Goal: Find contact information: Find contact information

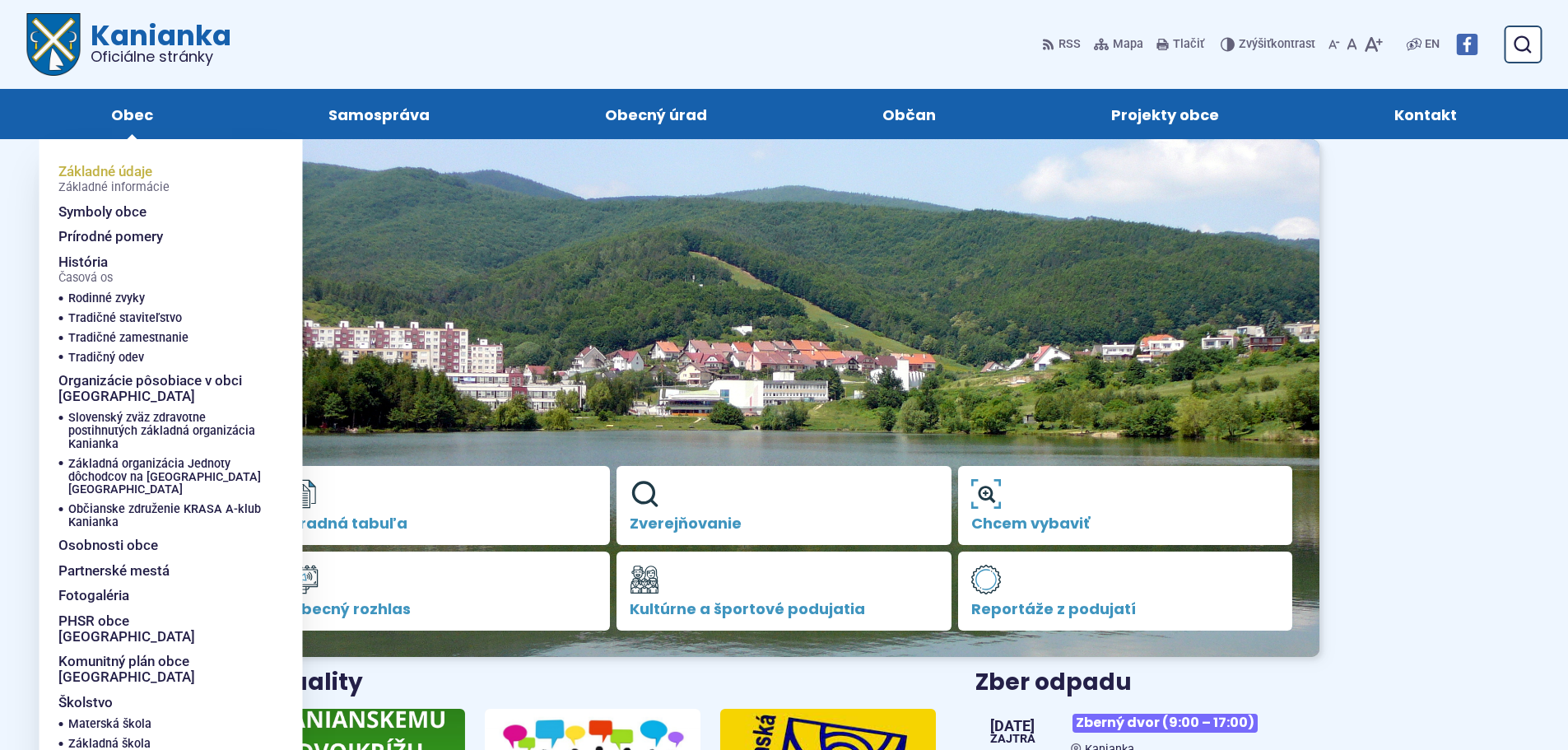
click at [126, 175] on span "Základné údaje Základné informácie" at bounding box center [114, 179] width 111 height 40
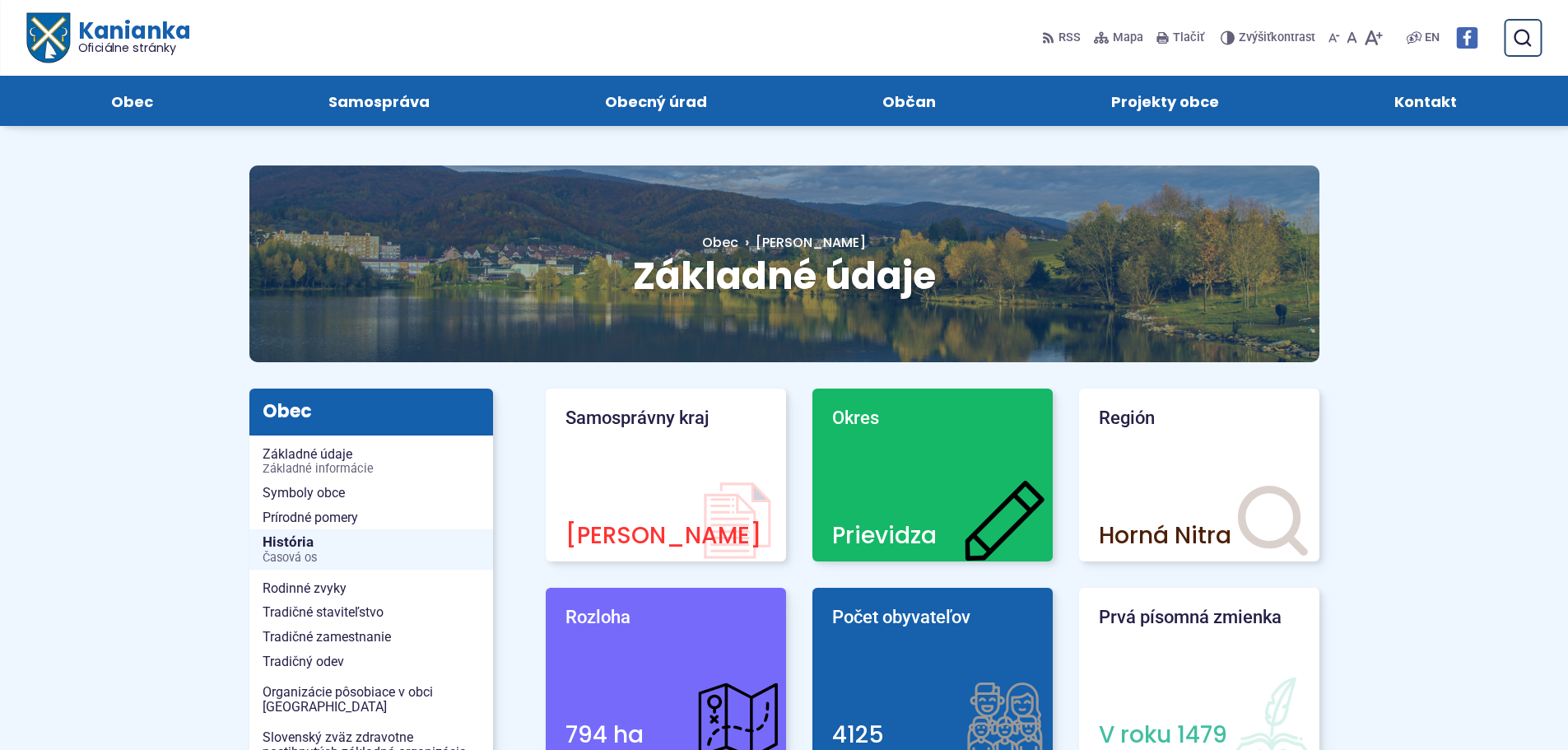
click at [1415, 94] on span "Kontakt" at bounding box center [1425, 100] width 62 height 50
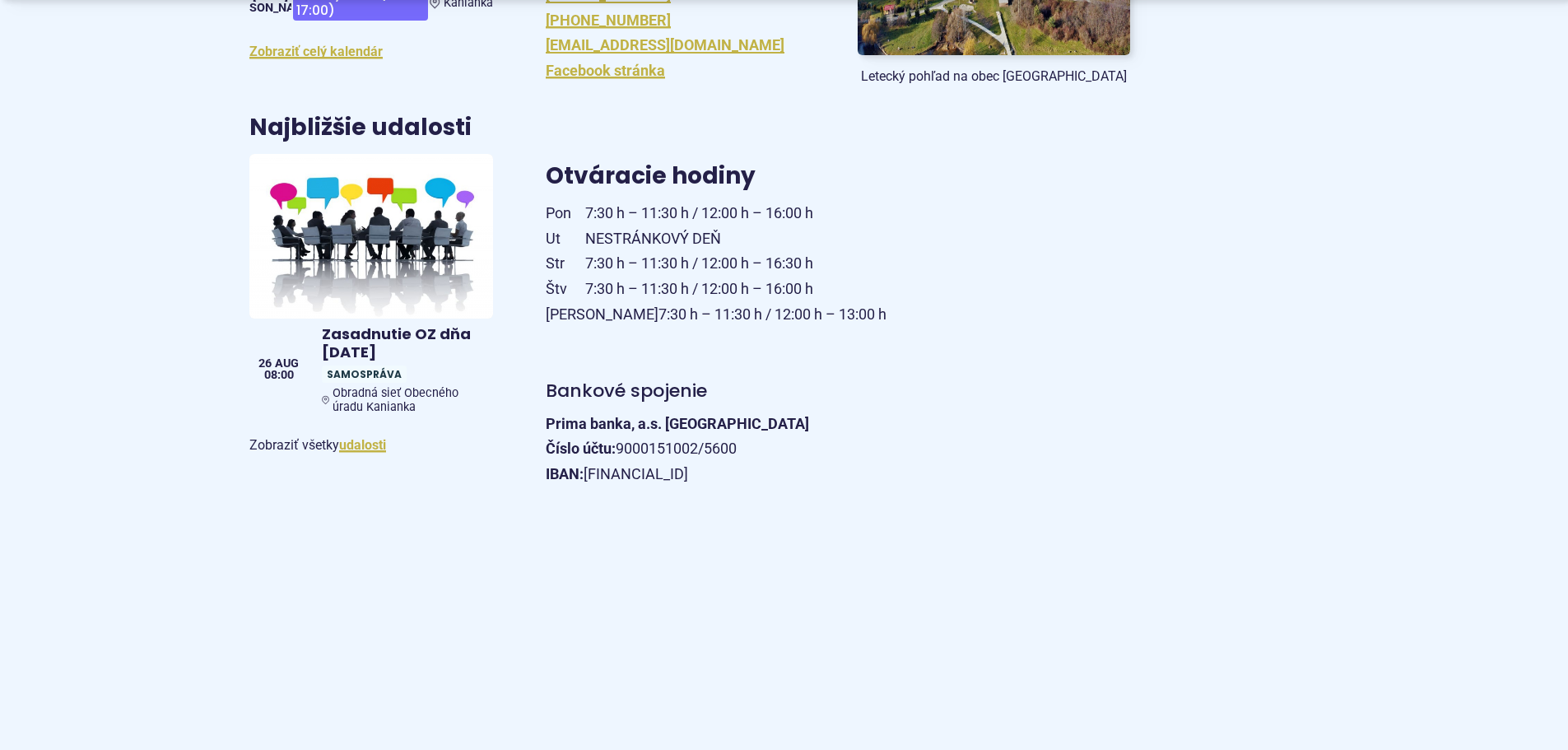
scroll to position [576, 0]
drag, startPoint x: 587, startPoint y: 472, endPoint x: 831, endPoint y: 476, distance: 244.0
click at [831, 476] on p "Prima banka, a.s. Prievidza Číslo účtu: 9000151002/5600 IBAN: SK81 5600 0000 00…" at bounding box center [838, 449] width 585 height 76
copy p "SK81 5600 0000 0090 0015 1002"
